Goal: Find specific page/section: Find specific page/section

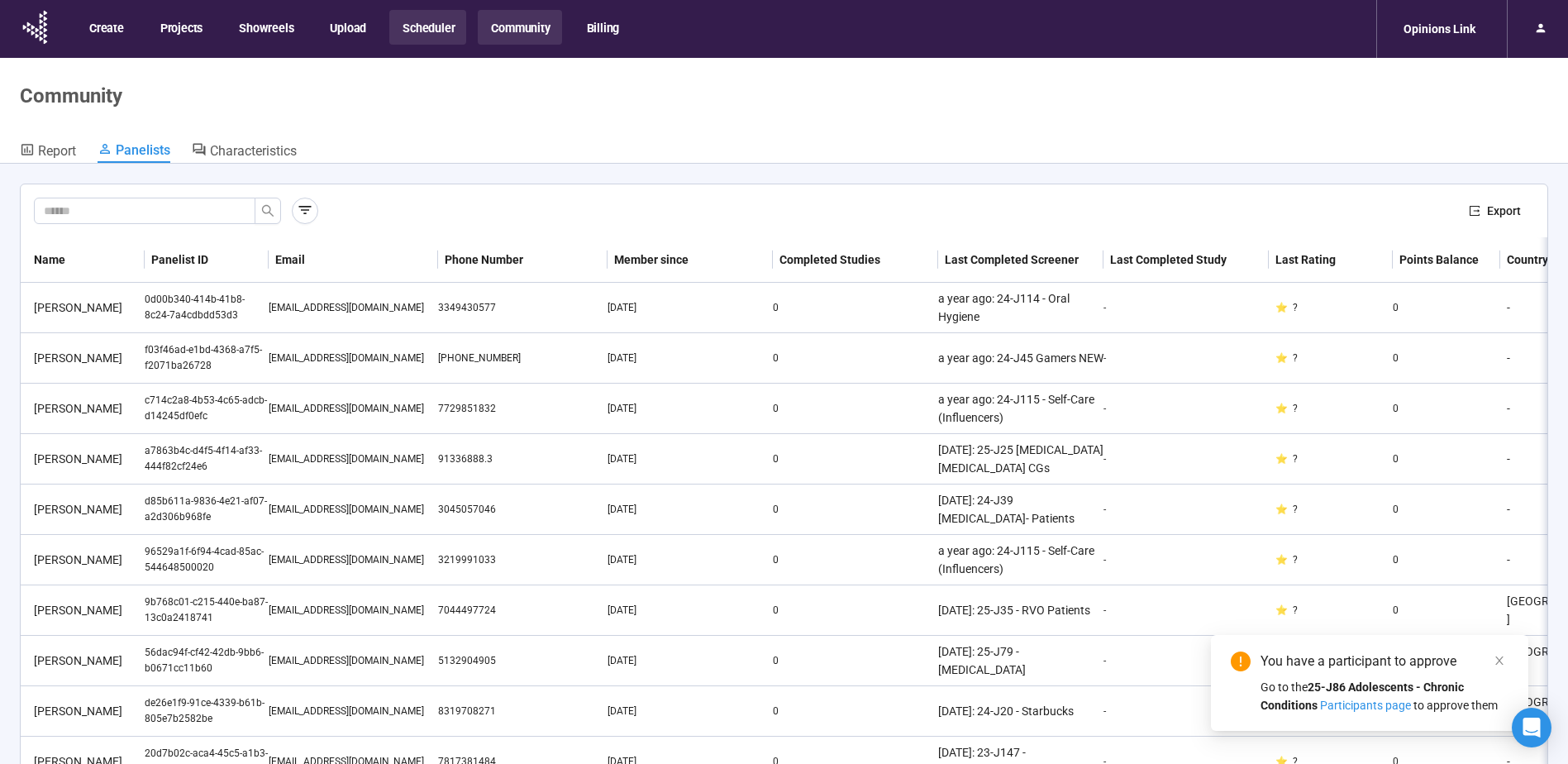
click at [428, 23] on button "Scheduler" at bounding box center [428, 26] width 77 height 34
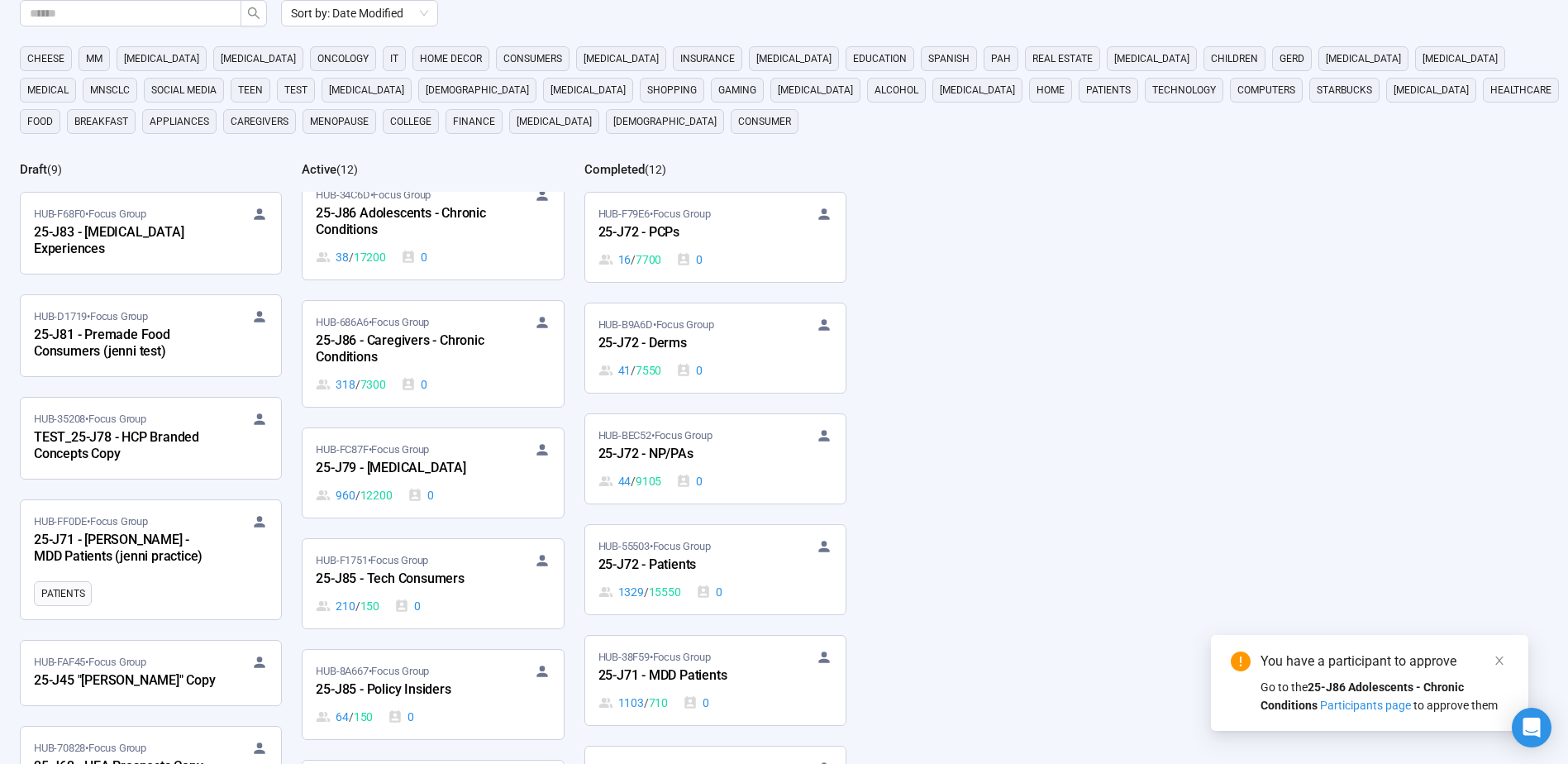
scroll to position [497, 0]
click at [425, 576] on div "25-J85 - Tech Consumers" at bounding box center [407, 579] width 182 height 21
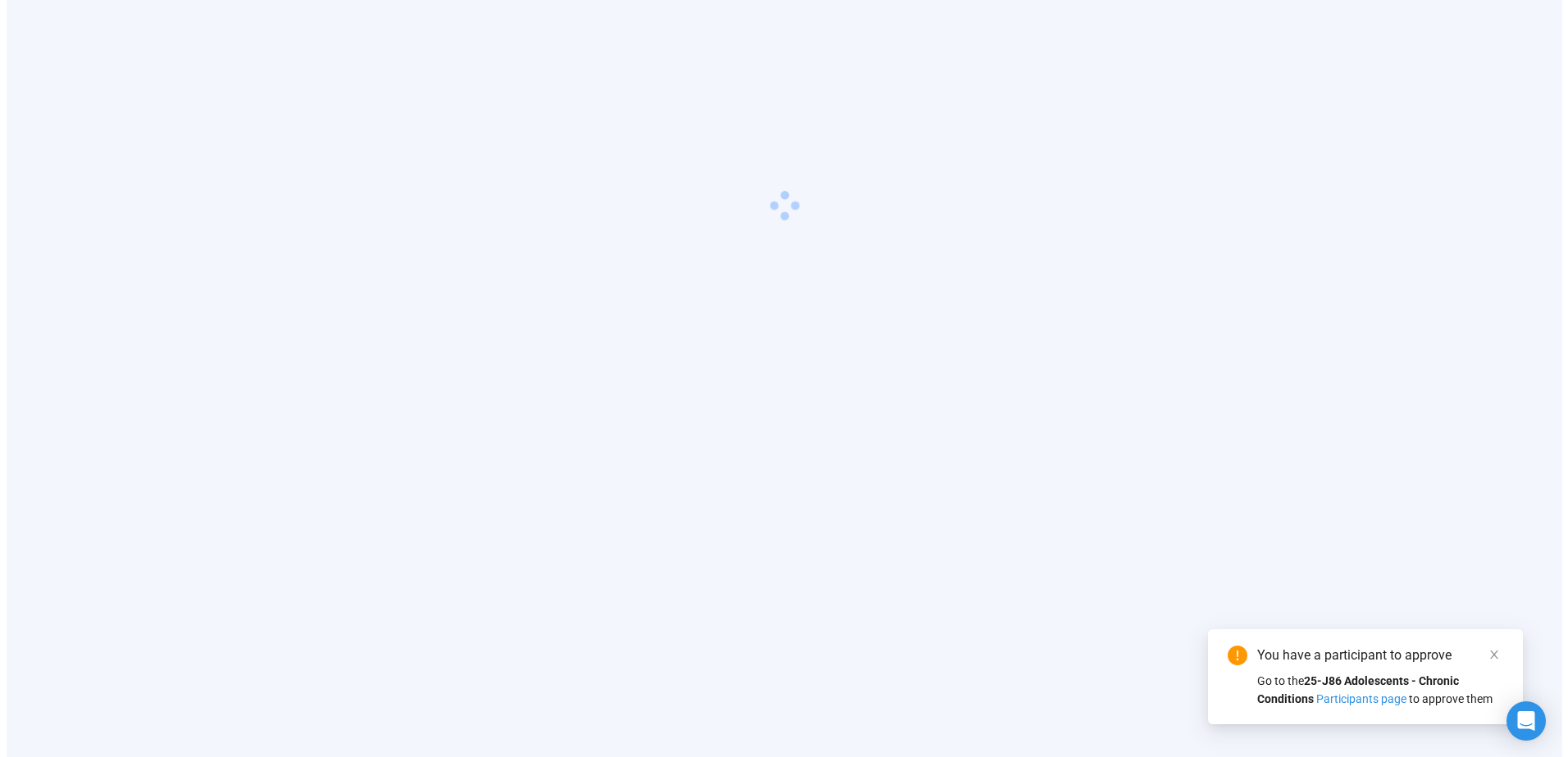
scroll to position [58, 0]
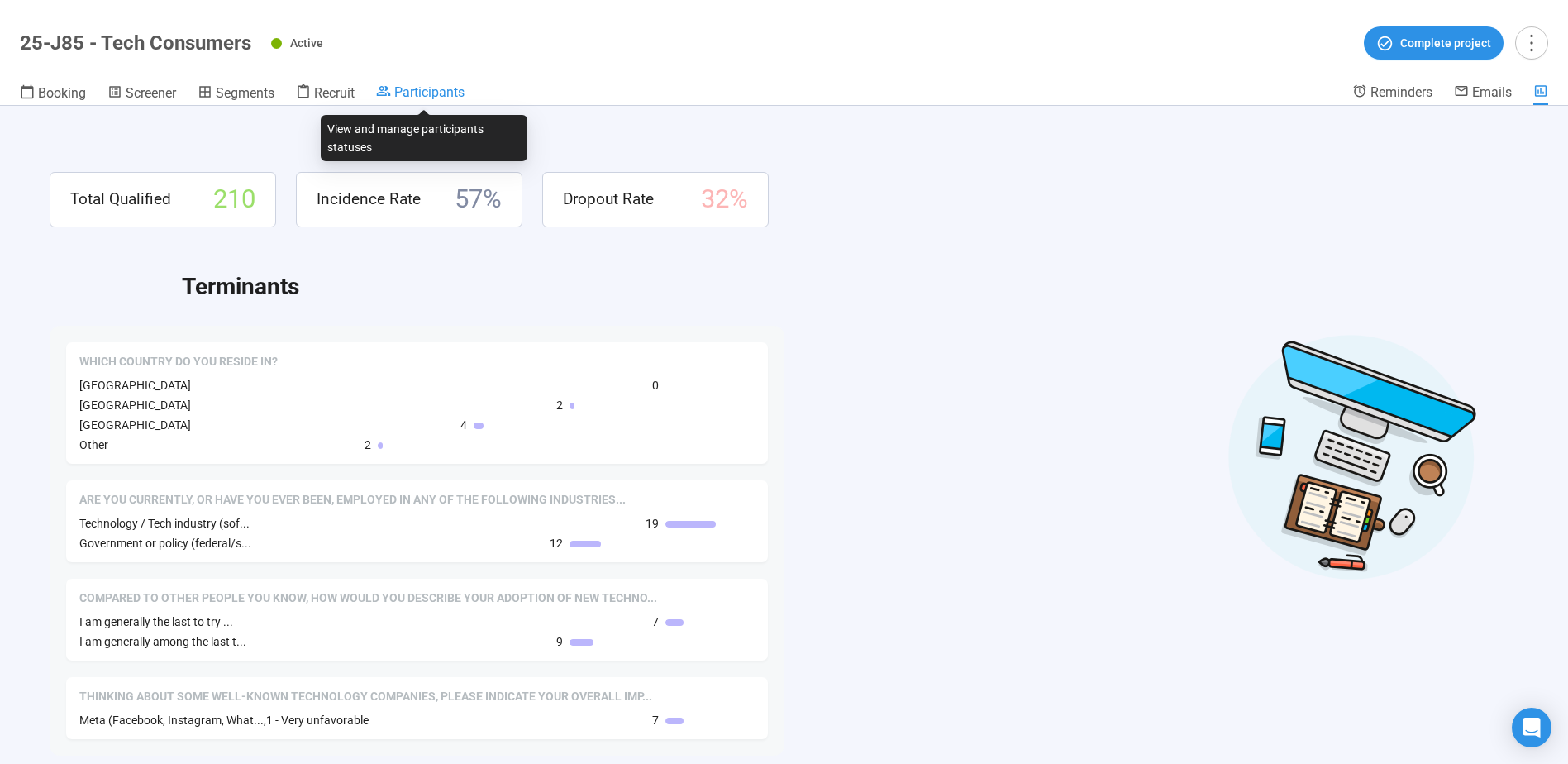
click at [445, 94] on span "Participants" at bounding box center [429, 93] width 71 height 16
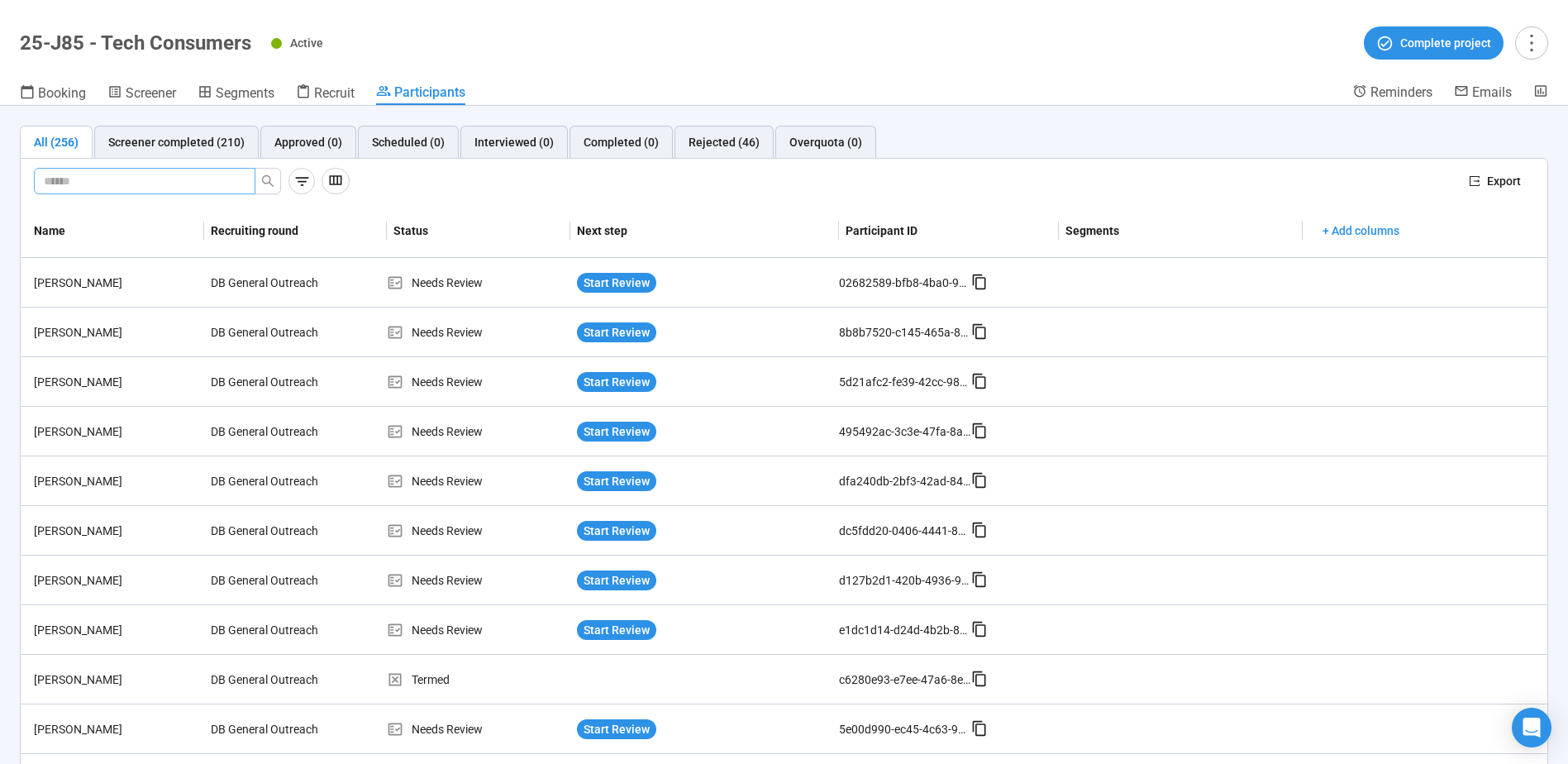
click at [128, 178] on input "text" at bounding box center [138, 181] width 189 height 19
type input "*"
type input "****"
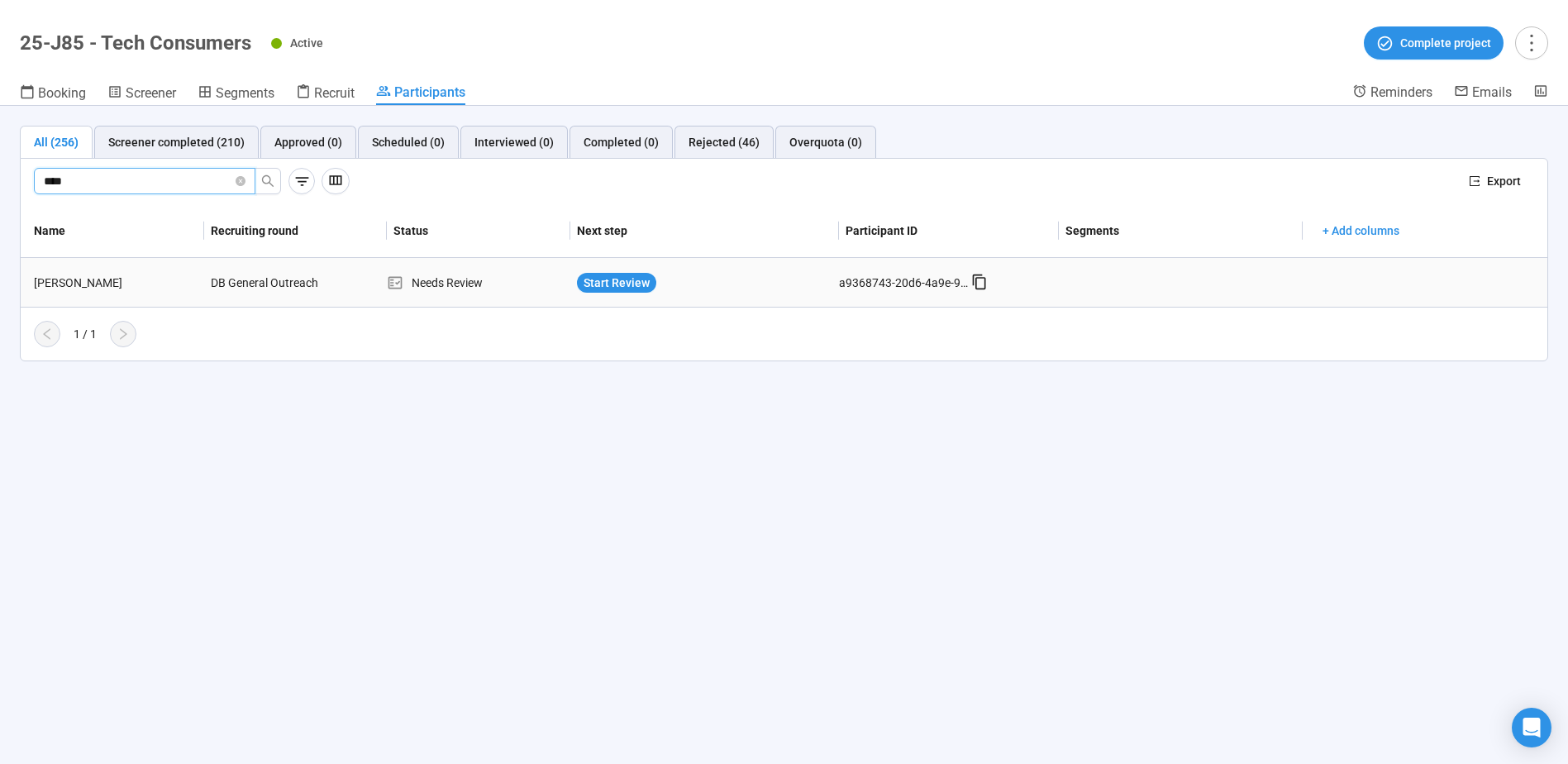
click at [66, 277] on div "[PERSON_NAME]" at bounding box center [116, 282] width 177 height 19
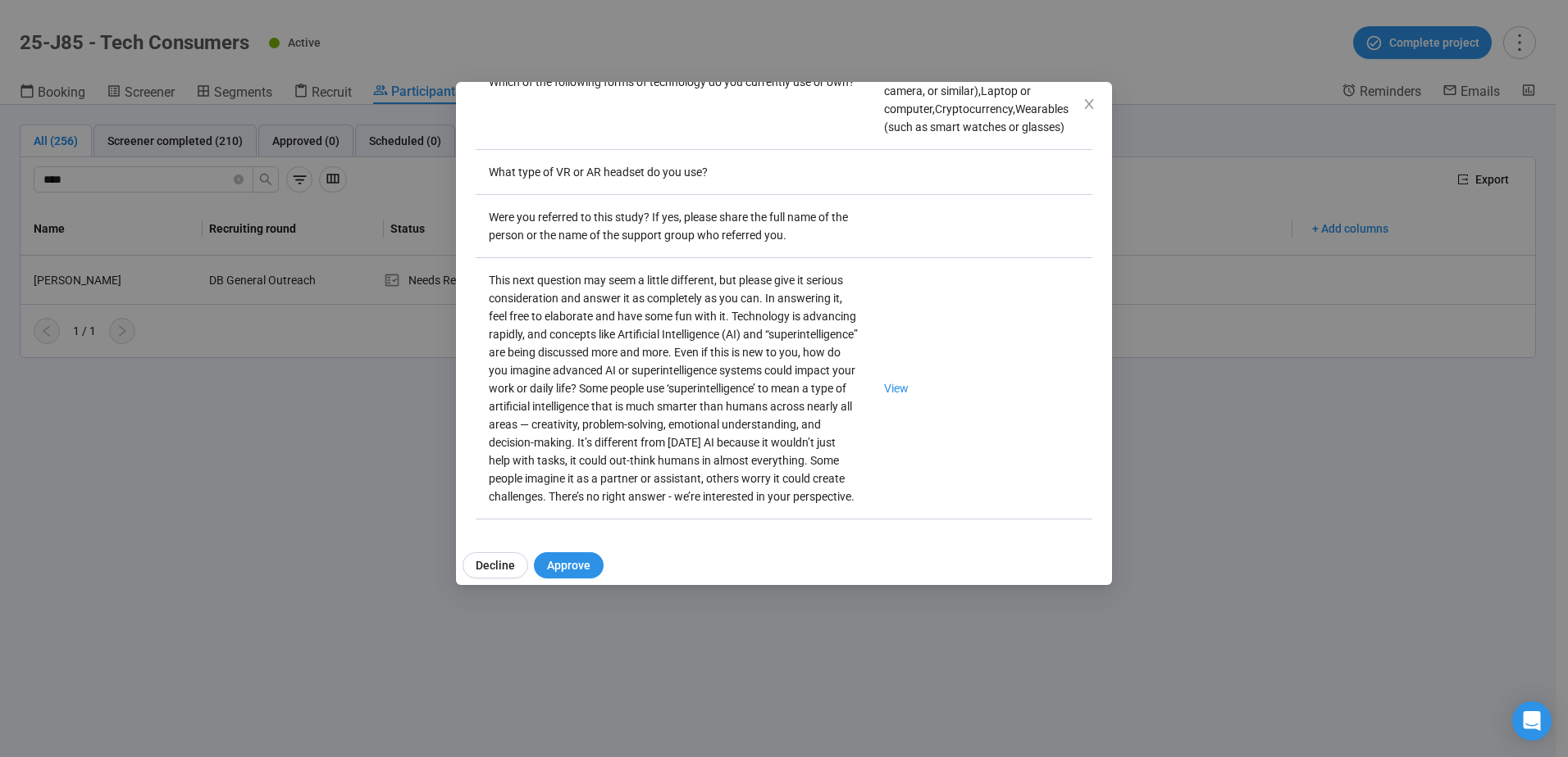
scroll to position [2868, 0]
click at [884, 382] on link "View" at bounding box center [896, 388] width 24 height 13
